Goal: Task Accomplishment & Management: Manage account settings

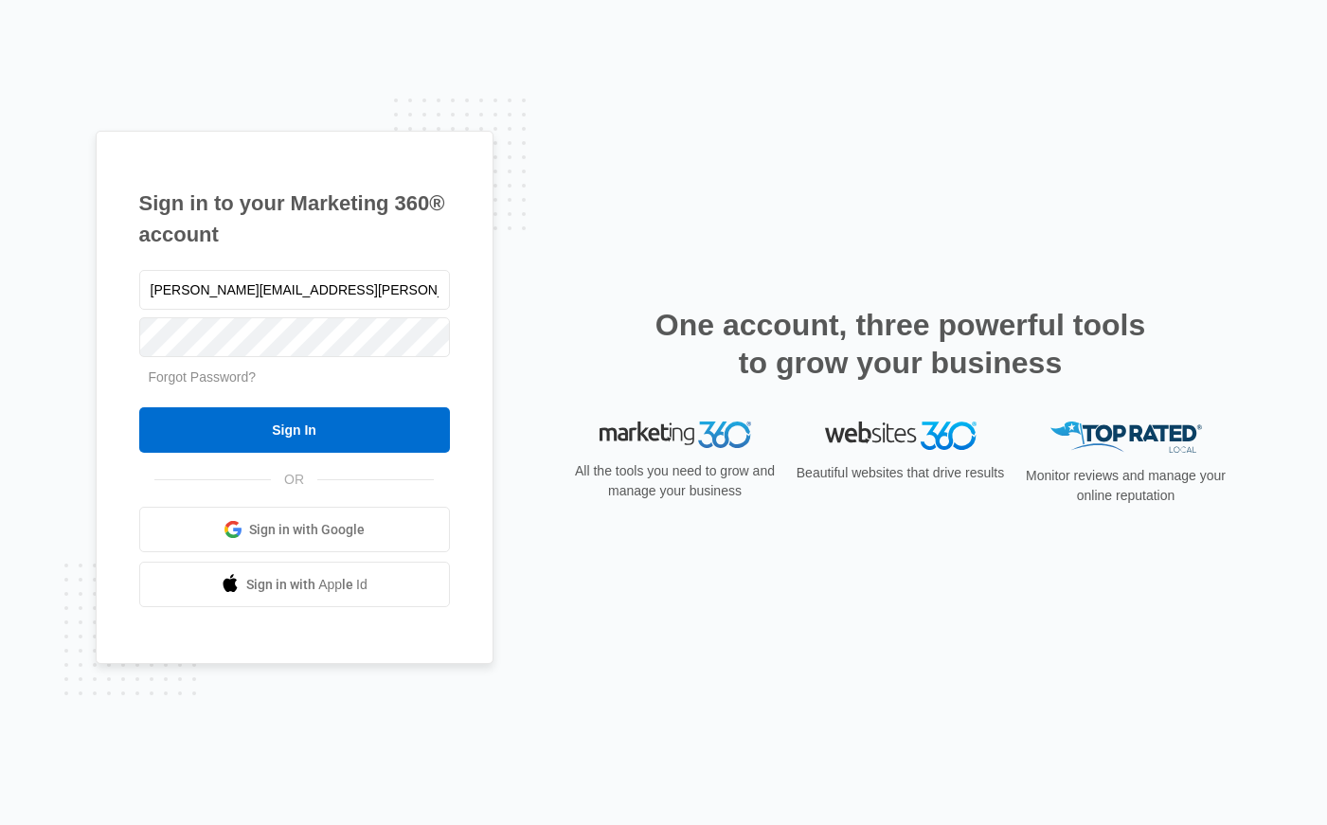
type input "[PERSON_NAME][EMAIL_ADDRESS][PERSON_NAME][DOMAIN_NAME]"
click at [139, 407] on input "Sign In" at bounding box center [294, 429] width 311 height 45
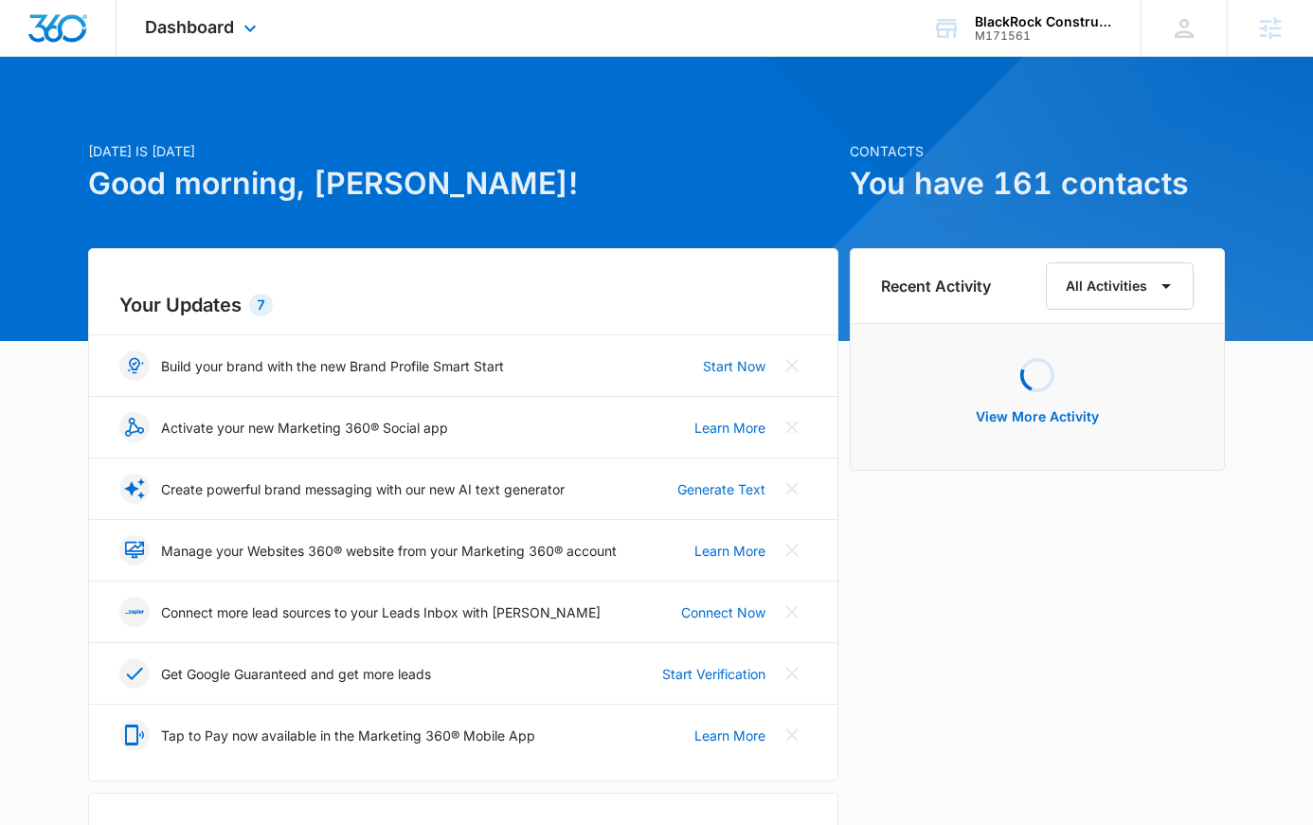
click at [238, 35] on div "Dashboard Apps Reputation Websites Forms CRM Email Social Content Ads Intellige…" at bounding box center [203, 28] width 173 height 56
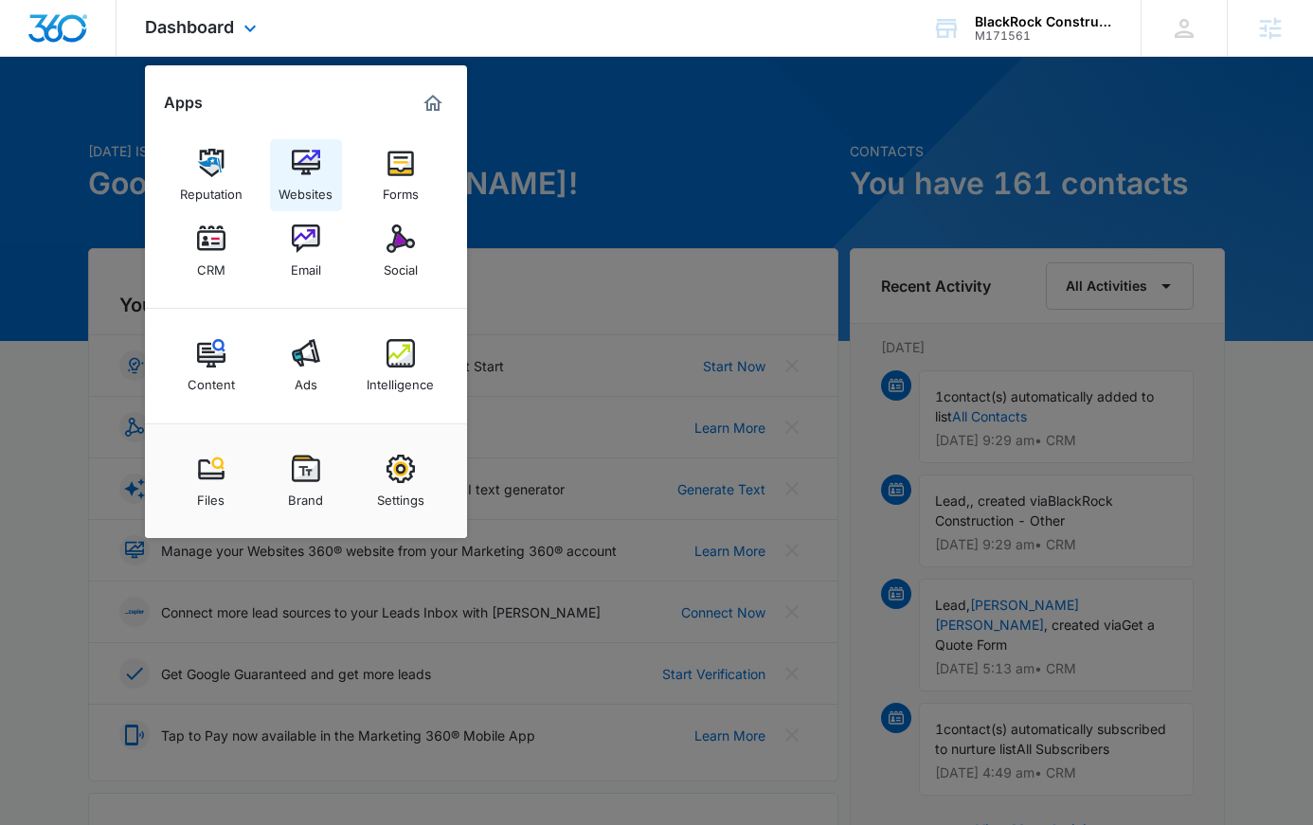
click at [312, 176] on img at bounding box center [306, 163] width 28 height 28
